Goal: Task Accomplishment & Management: Use online tool/utility

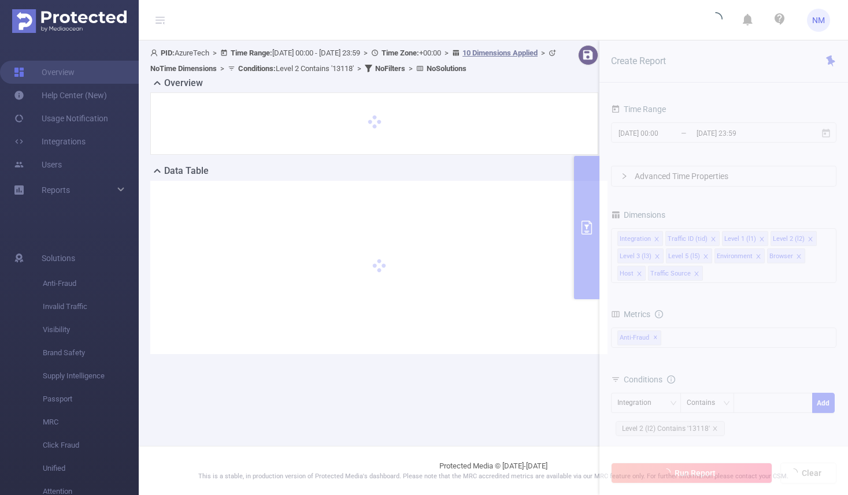
click at [701, 429] on main "PID: AzureTech > Time Range: [DATE] 00:00 - [DATE] 23:59 > Time Zone: +00:00 > …" at bounding box center [493, 223] width 709 height 446
click at [712, 429] on main "PID: AzureTech > Time Range: [DATE] 00:00 - [DATE] 23:59 > Time Zone: +00:00 > …" at bounding box center [493, 223] width 709 height 446
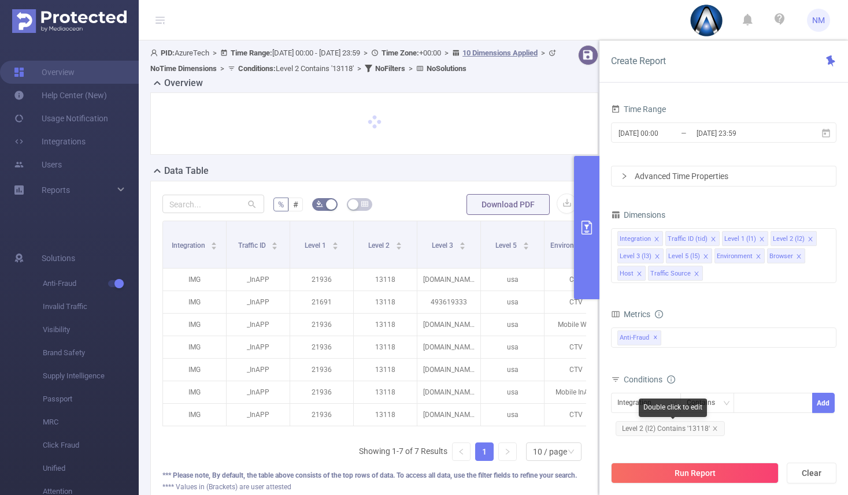
click at [712, 429] on icon "icon: close" at bounding box center [715, 429] width 6 height 6
click at [666, 403] on div "Integration" at bounding box center [645, 403] width 57 height 19
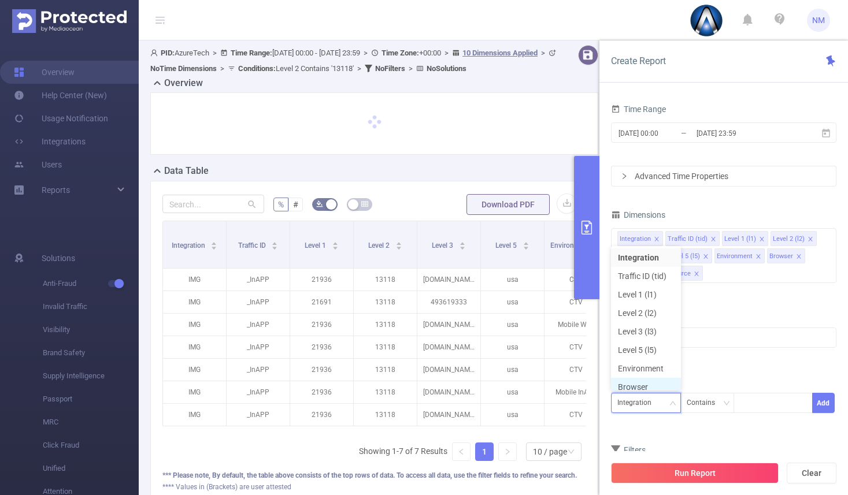
scroll to position [6, 0]
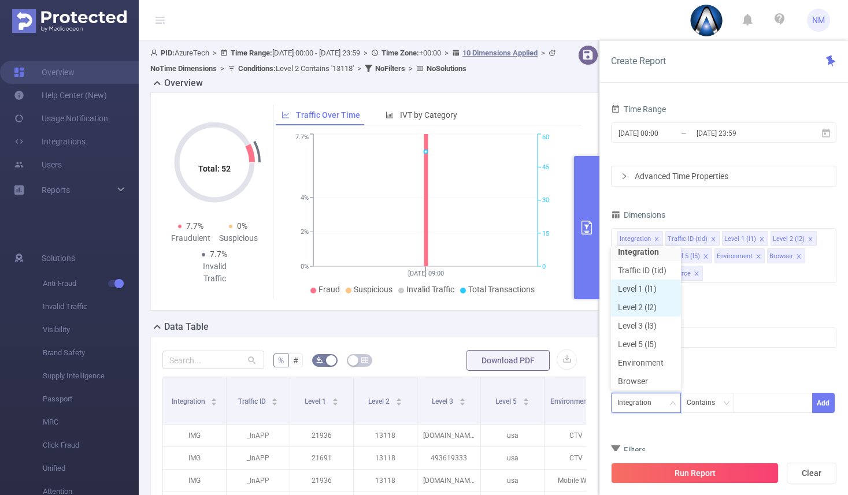
click at [650, 290] on li "Level 1 (l1)" at bounding box center [646, 289] width 70 height 18
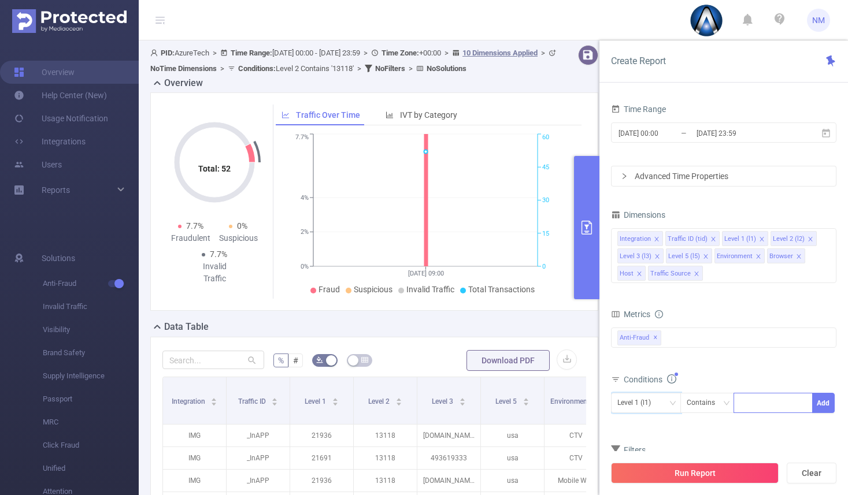
click at [742, 404] on input at bounding box center [742, 403] width 5 height 15
paste input "13316"
type input "13316"
click at [705, 128] on input "[DATE] 23:59" at bounding box center [742, 133] width 94 height 16
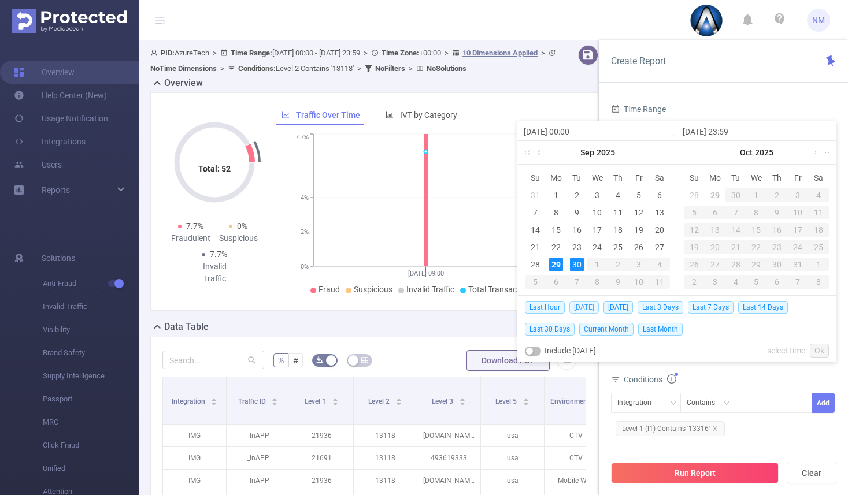
click at [583, 304] on span "[DATE]" at bounding box center [583, 307] width 29 height 13
type input "[DATE] 00:00"
type input "[DATE] 23:59"
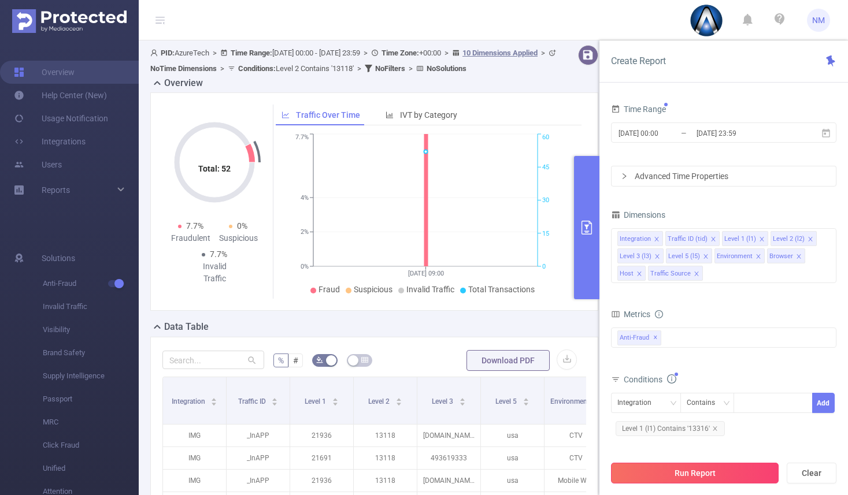
click at [687, 469] on button "Run Report" at bounding box center [695, 473] width 168 height 21
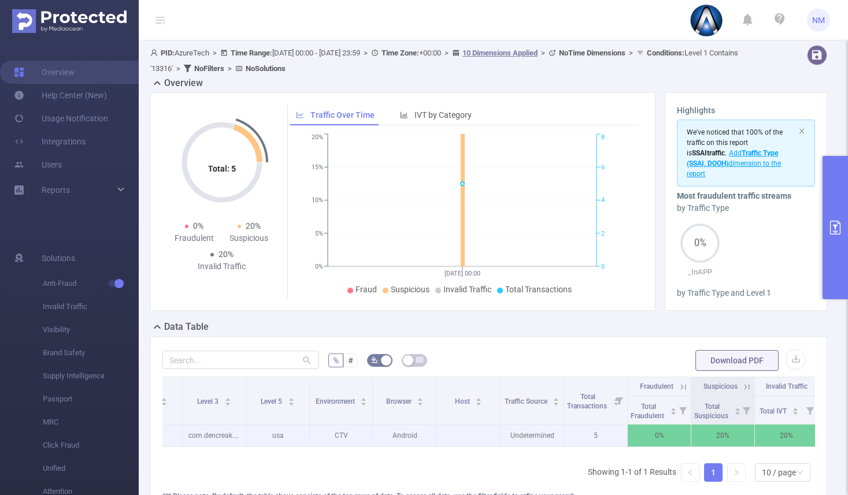
scroll to position [0, 249]
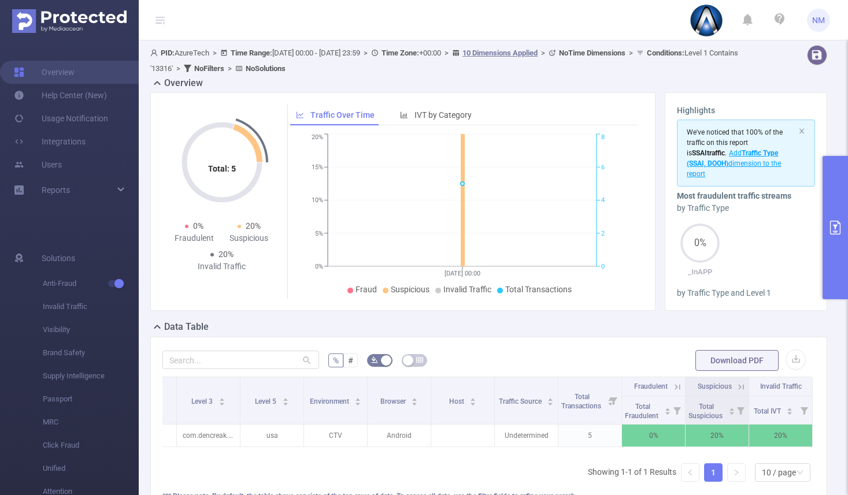
click at [736, 385] on icon at bounding box center [741, 387] width 10 height 10
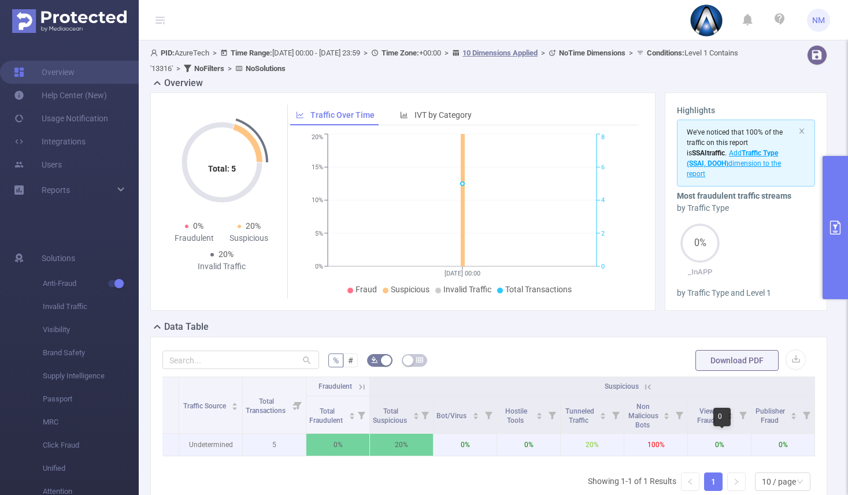
scroll to position [0, 561]
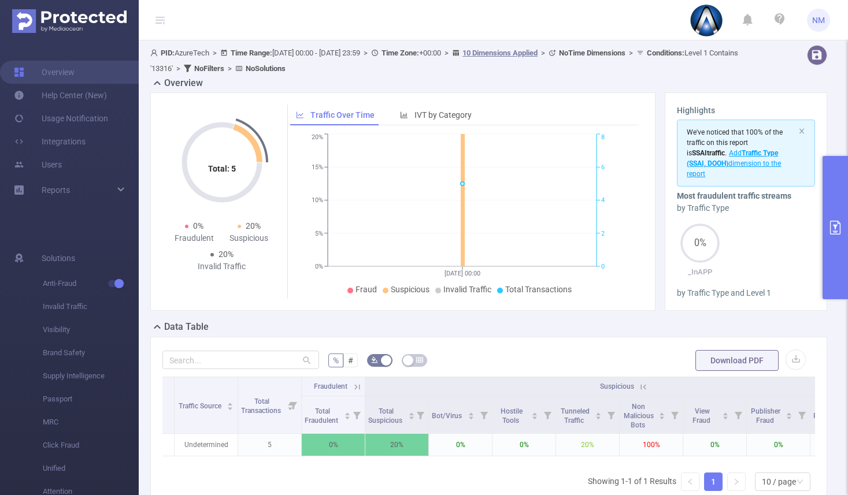
click at [641, 386] on icon at bounding box center [643, 386] width 5 height 5
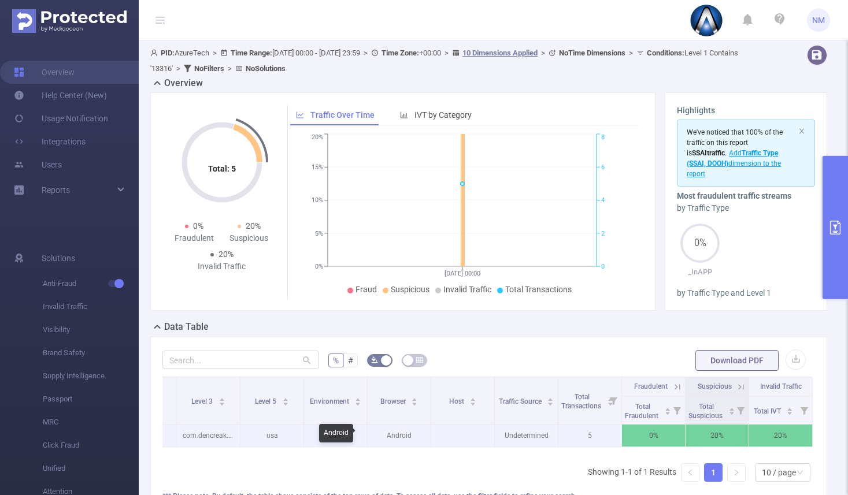
scroll to position [0, 0]
